Goal: Transaction & Acquisition: Purchase product/service

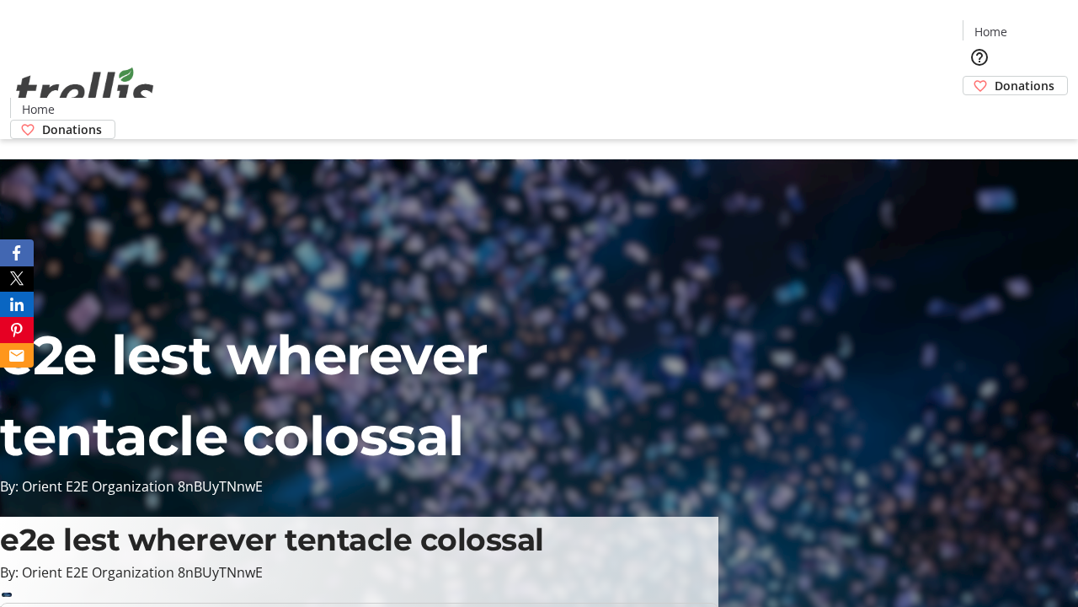
click at [995, 77] on span "Donations" at bounding box center [1025, 86] width 60 height 18
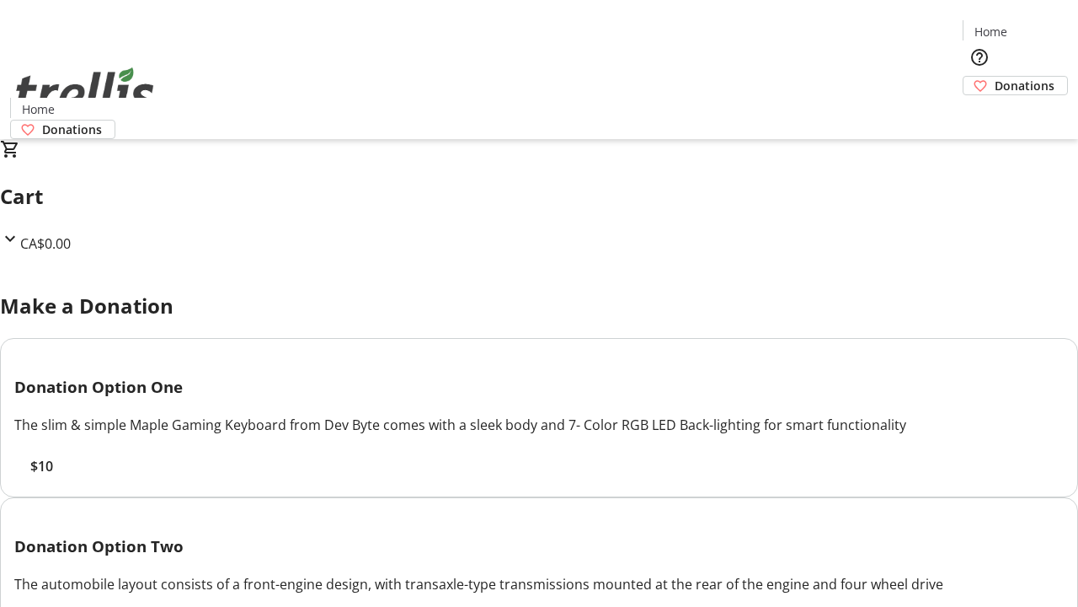
click at [53, 476] on span "$10" at bounding box center [41, 466] width 23 height 20
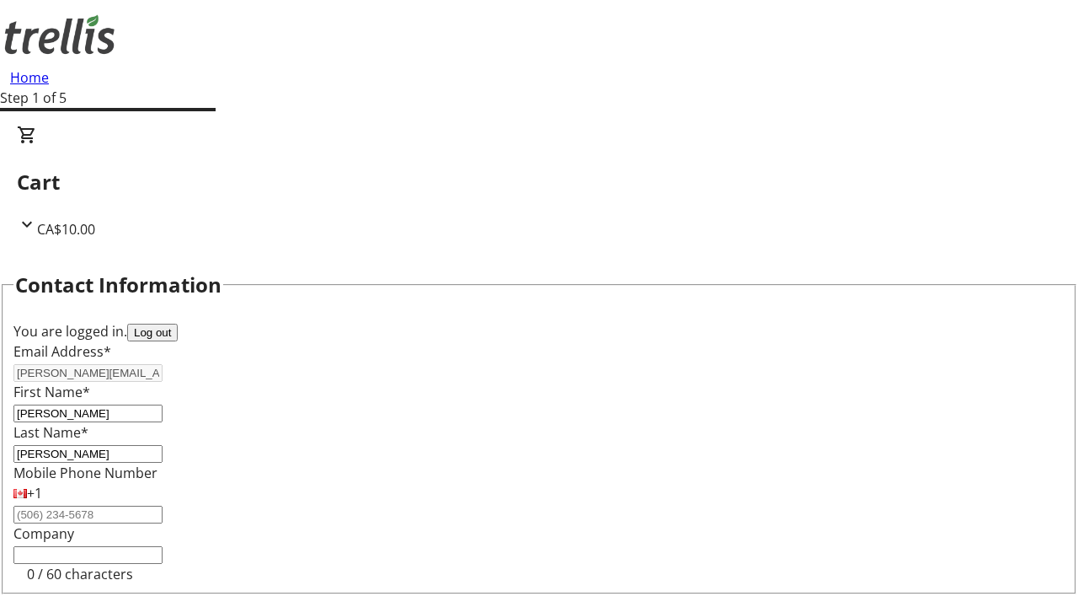
select select "BC"
select select "CA"
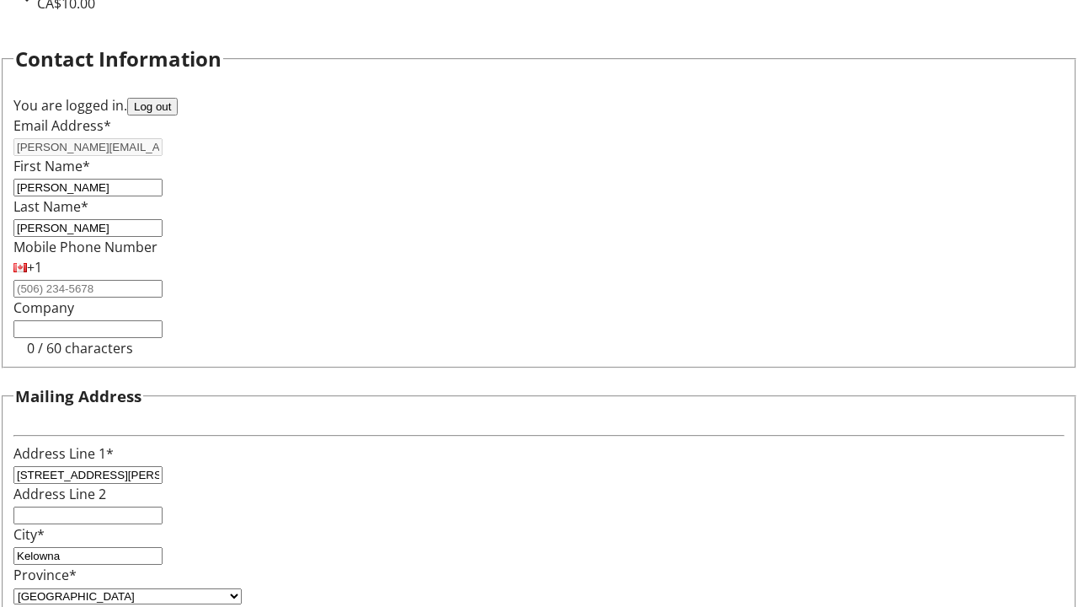
type input "V1Y 0C2"
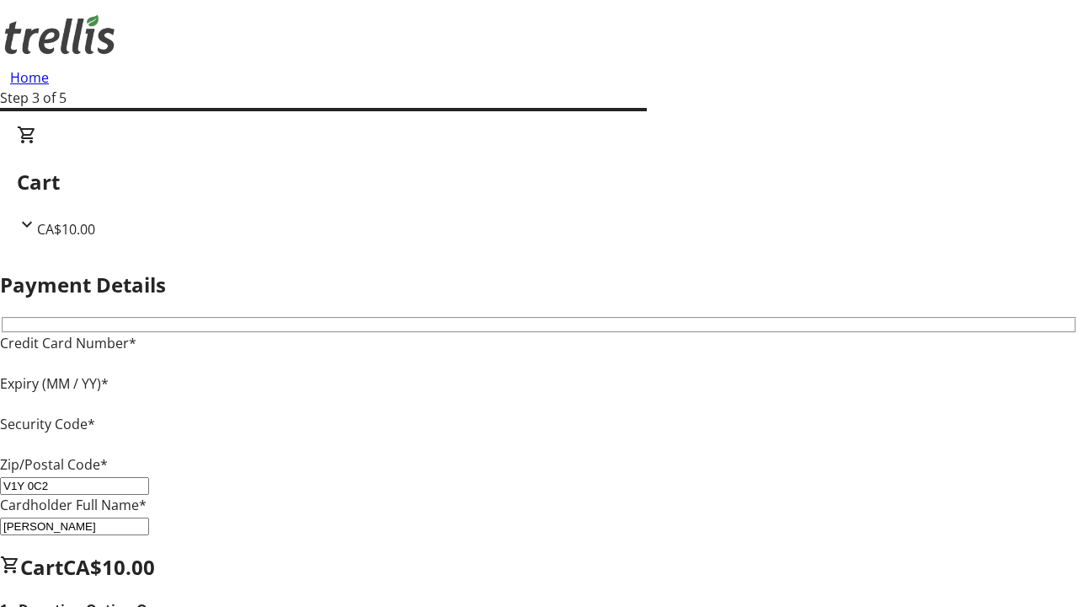
type input "V1Y 0C2"
